Goal: Information Seeking & Learning: Learn about a topic

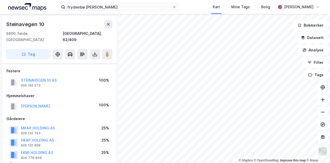
scroll to position [189, 0]
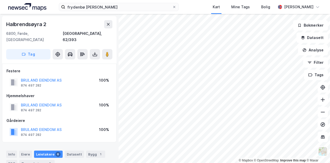
scroll to position [0, 0]
click at [0, 0] on button "BRULAND EIENDOM AS" at bounding box center [0, 0] width 0 height 0
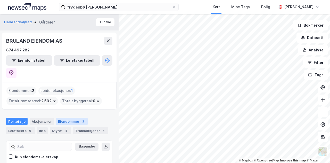
click at [61, 118] on div "Eiendommer 2" at bounding box center [72, 121] width 32 height 7
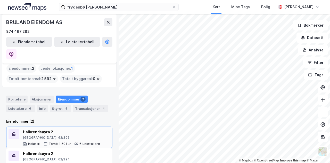
scroll to position [22, 0]
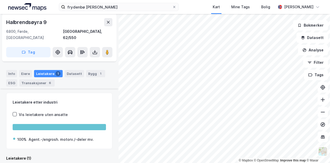
scroll to position [108, 0]
